Goal: Task Accomplishment & Management: Manage account settings

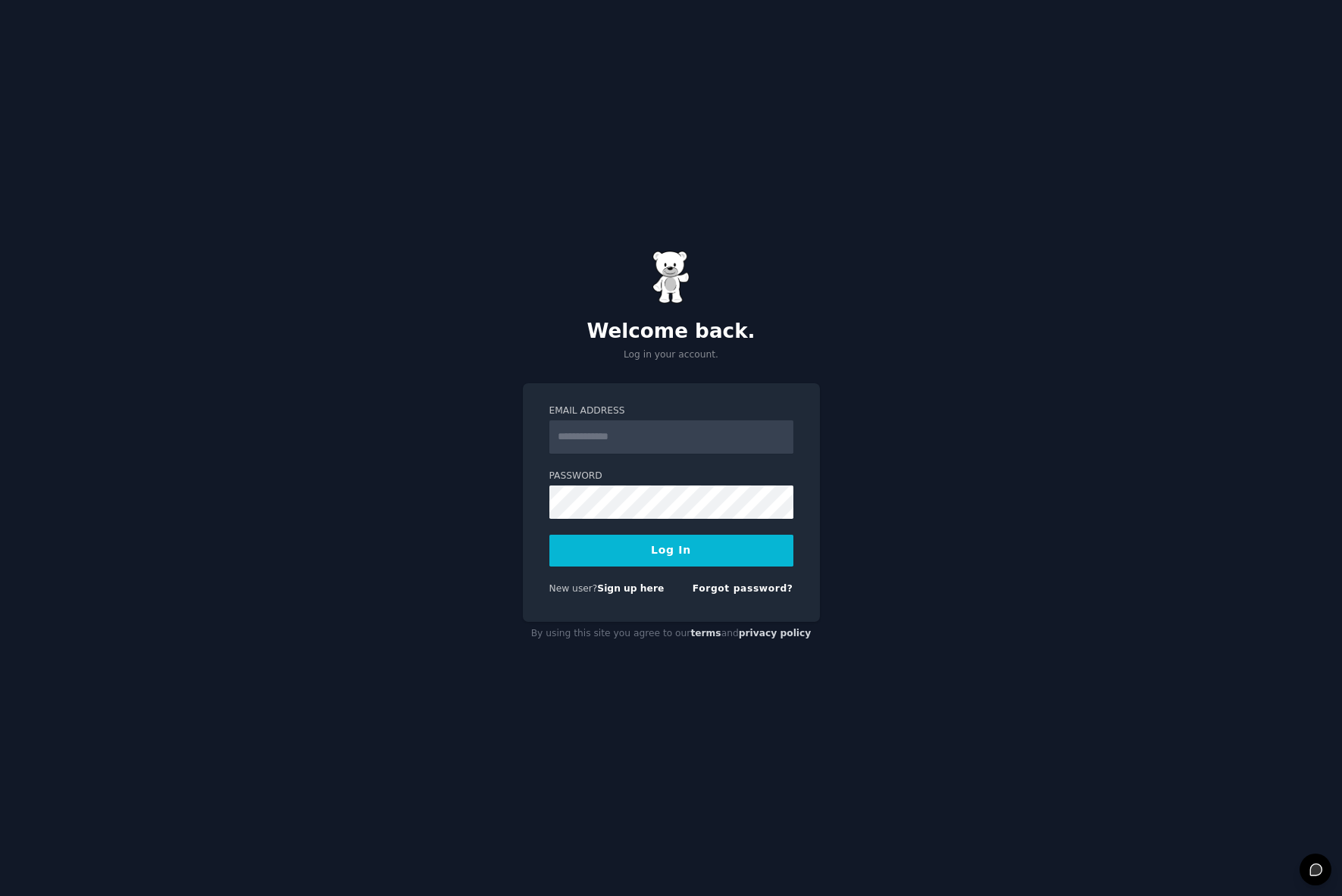
click at [627, 443] on input "Email Address" at bounding box center [671, 437] width 244 height 33
click at [689, 447] on input "**********" at bounding box center [671, 437] width 244 height 33
type input "**********"
